Goal: Task Accomplishment & Management: Manage account settings

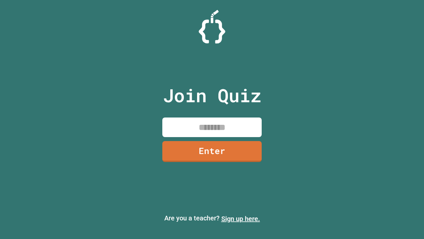
click at [241, 218] on link "Sign up here." at bounding box center [240, 218] width 39 height 8
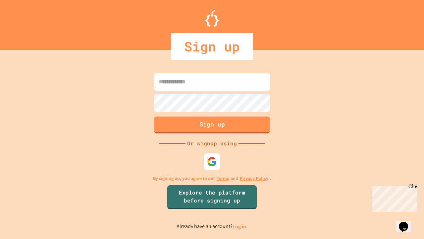
click at [241, 226] on link "Log in." at bounding box center [240, 226] width 15 height 7
